Goal: Transaction & Acquisition: Purchase product/service

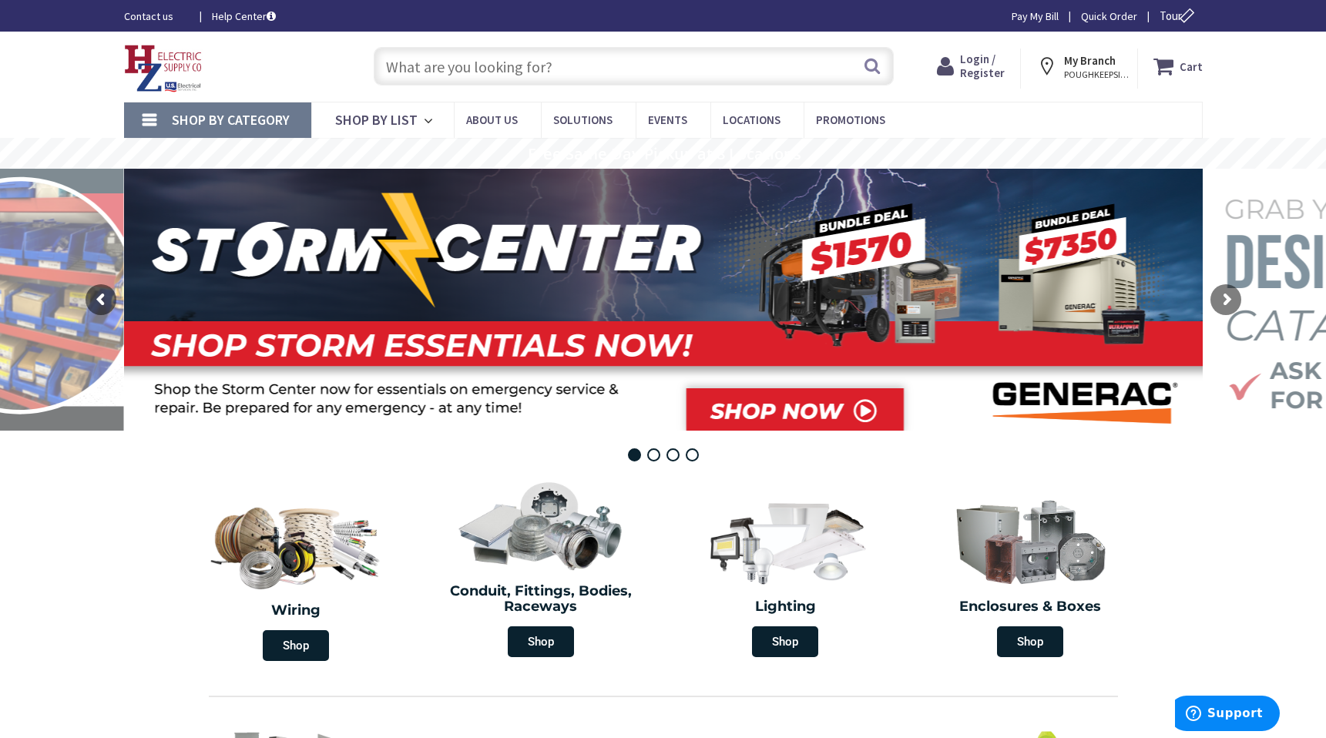
click at [489, 70] on input "text" at bounding box center [634, 66] width 520 height 39
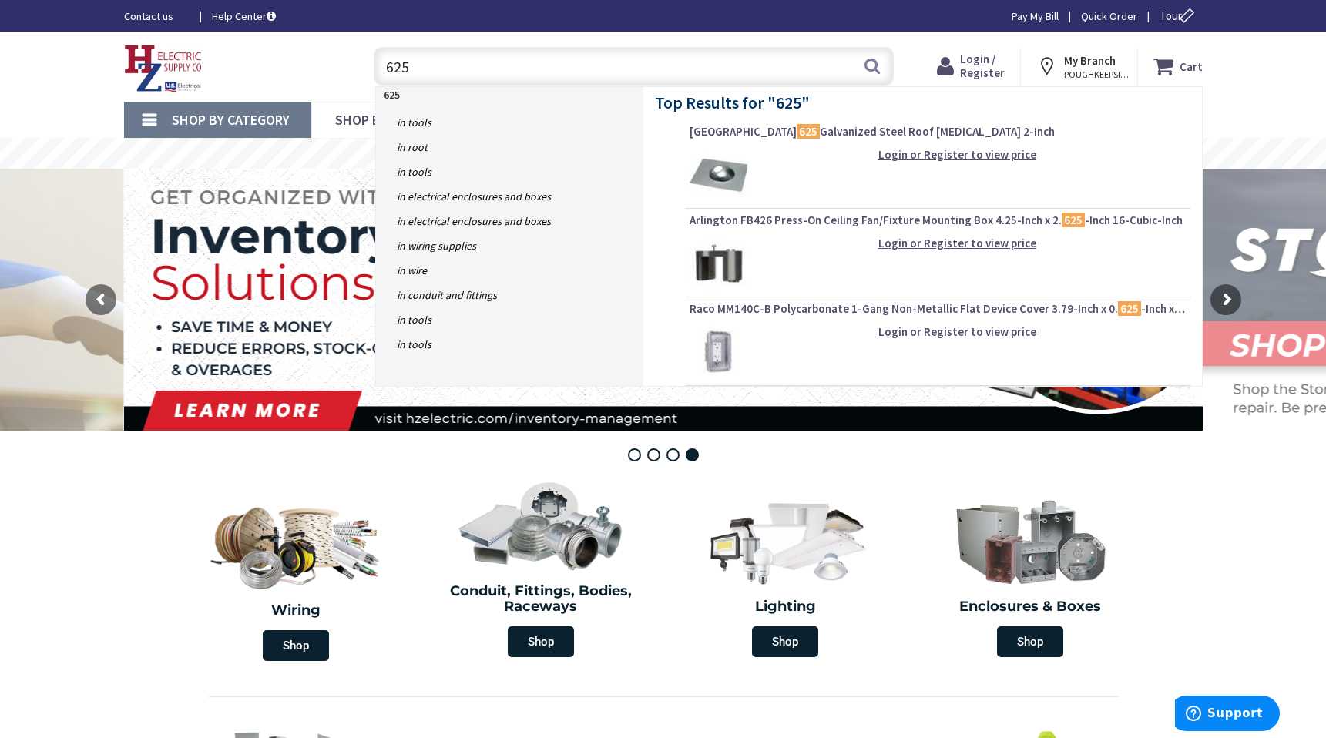
click at [72, 105] on div "Shop By Category Conduit and Fittings Cable Tray & Accessories Cable Trays Cabl…" at bounding box center [663, 120] width 1326 height 36
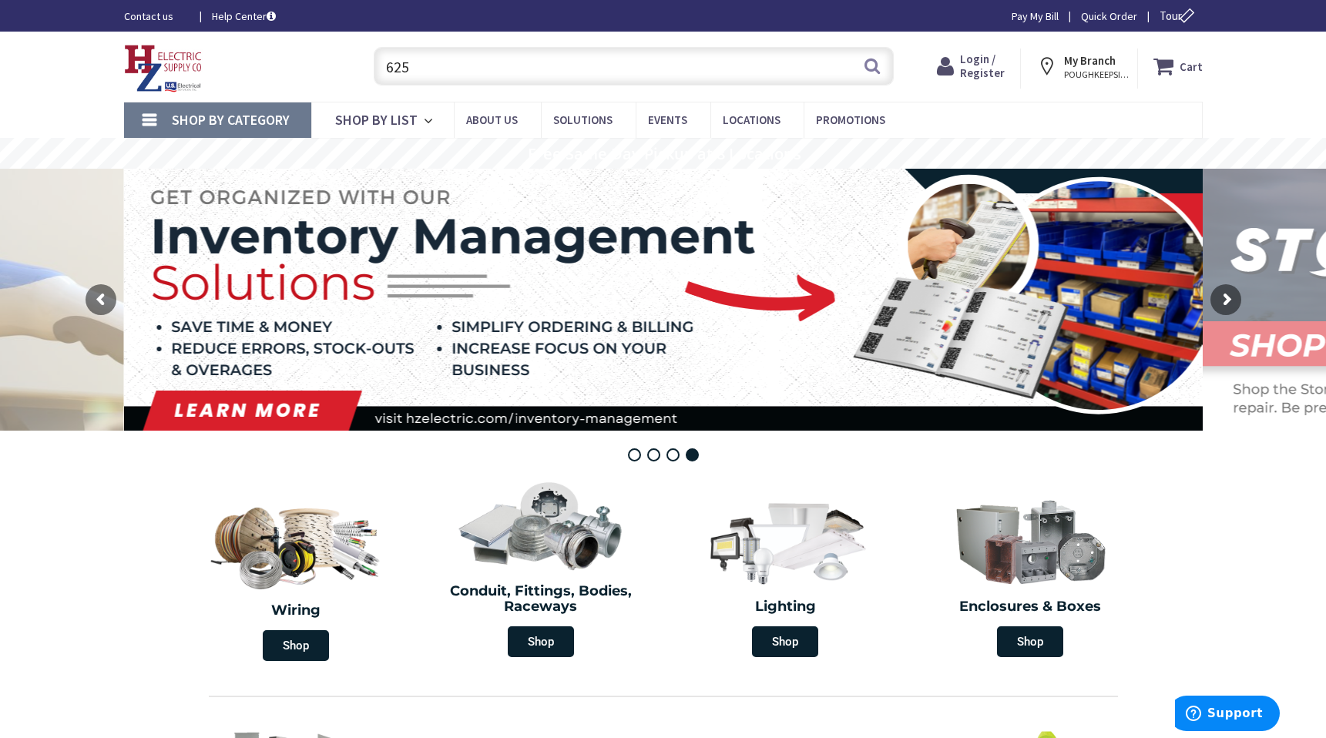
click at [234, 118] on span "Shop By Category" at bounding box center [231, 120] width 118 height 18
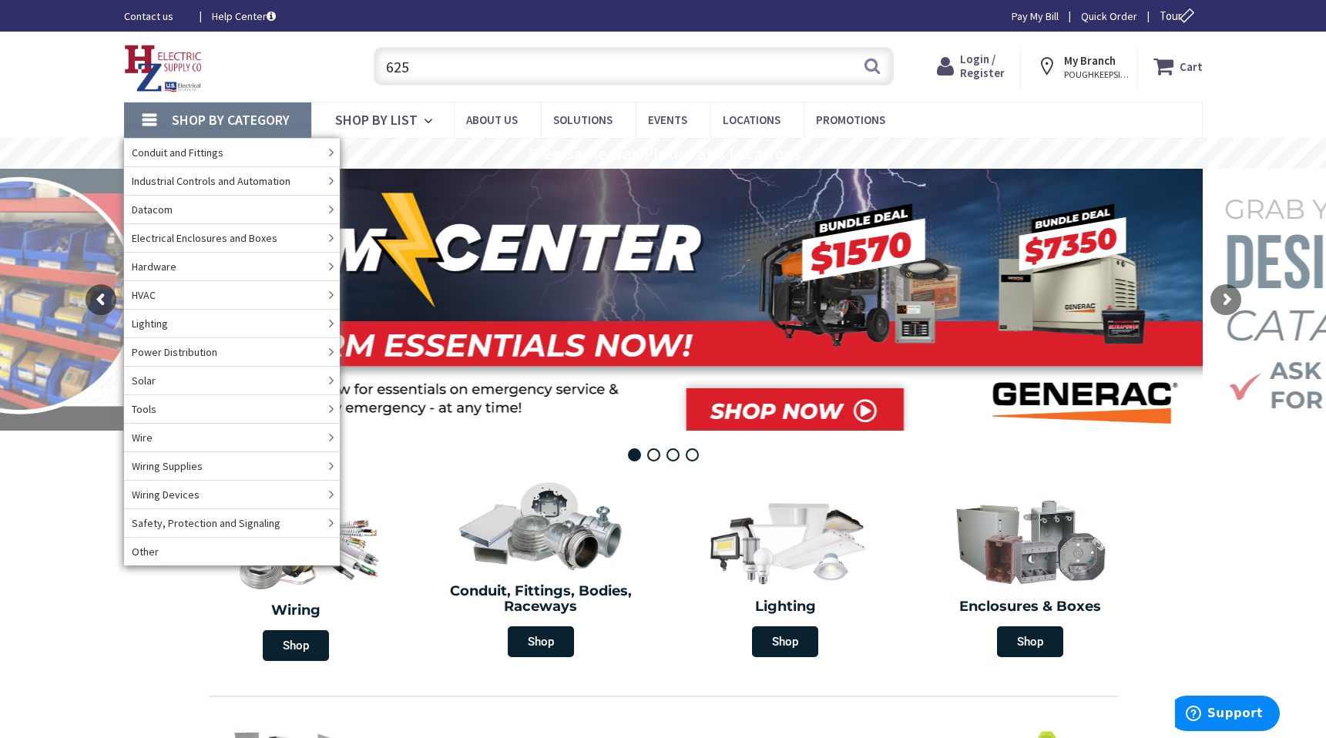
click at [495, 71] on input "625" at bounding box center [634, 66] width 520 height 39
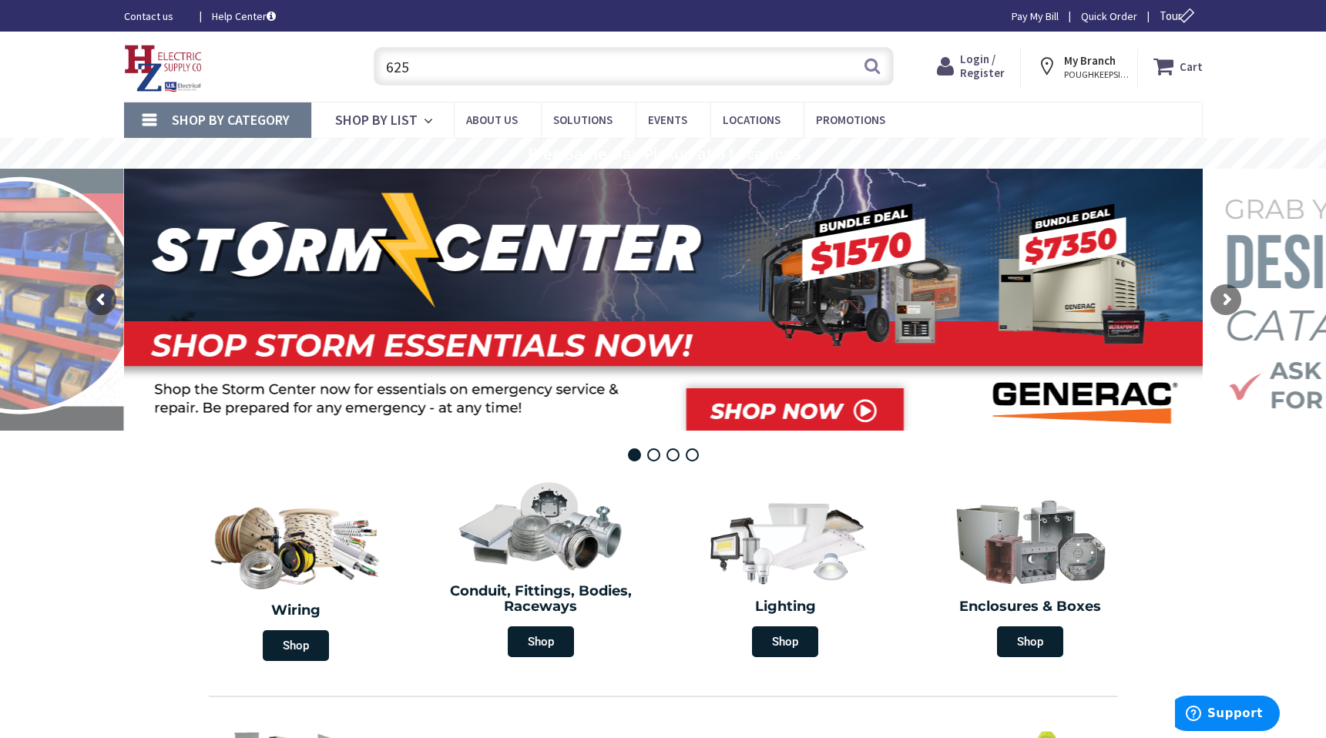
click at [495, 71] on input "625" at bounding box center [634, 66] width 520 height 39
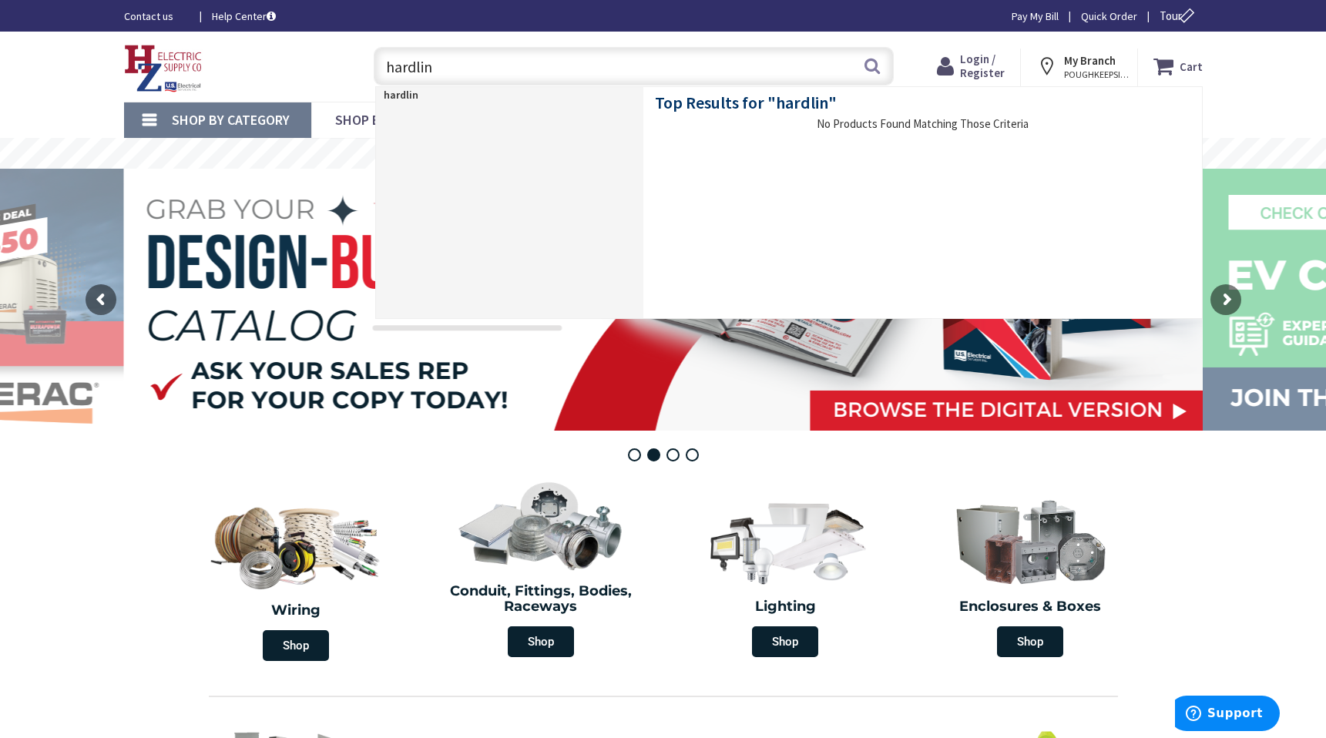
type input "hardline"
